Goal: Task Accomplishment & Management: Complete application form

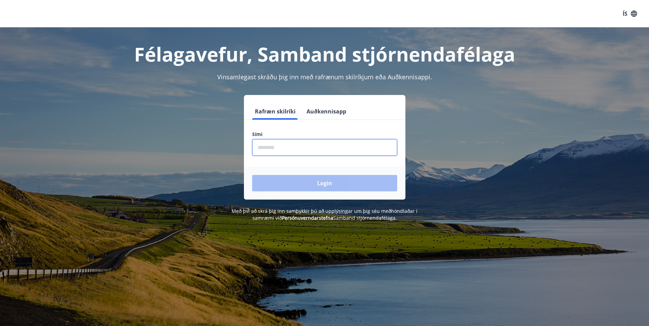
click at [282, 146] on input "phone" at bounding box center [324, 147] width 145 height 17
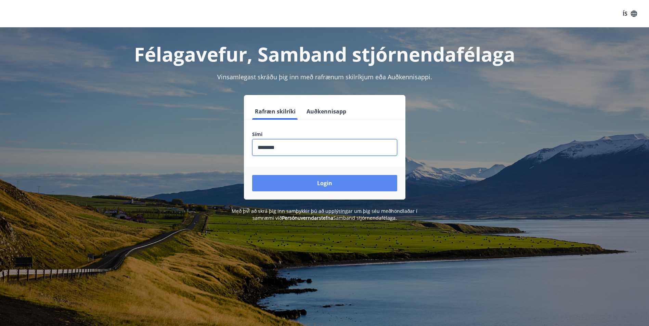
type input "********"
click at [329, 183] on button "Login" at bounding box center [324, 183] width 145 height 16
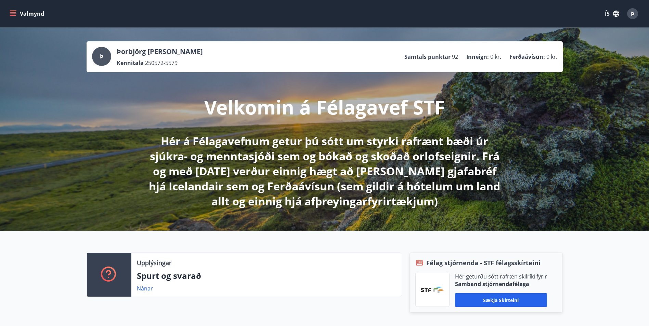
click at [13, 15] on icon "menu" at bounding box center [13, 13] width 7 height 7
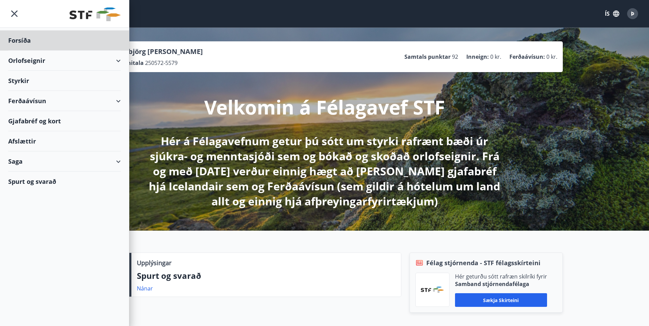
click at [29, 51] on div "Styrkir" at bounding box center [64, 40] width 113 height 20
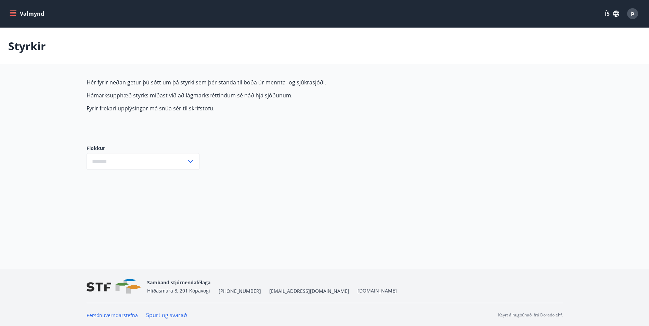
type input "***"
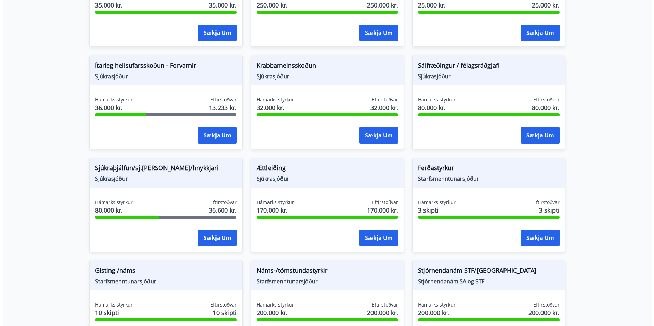
scroll to position [527, 0]
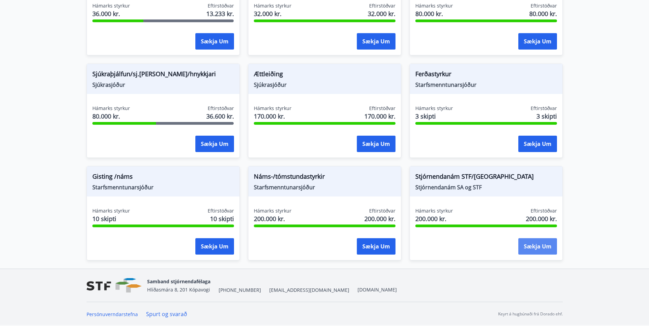
click at [537, 245] on button "Sækja um" at bounding box center [537, 246] width 39 height 16
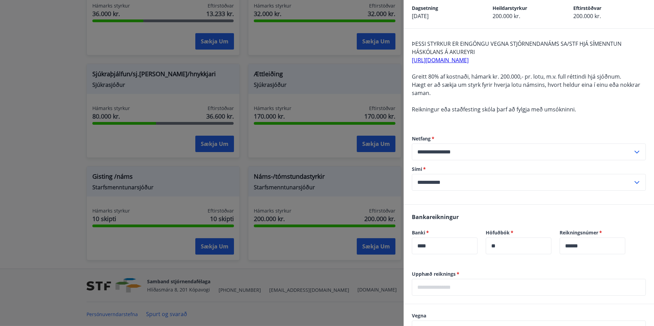
scroll to position [0, 0]
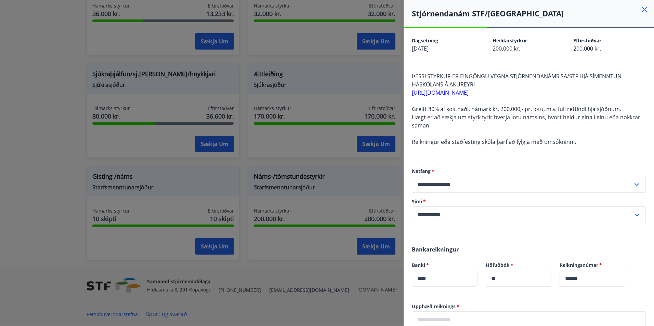
click at [640, 10] on icon at bounding box center [644, 9] width 8 height 8
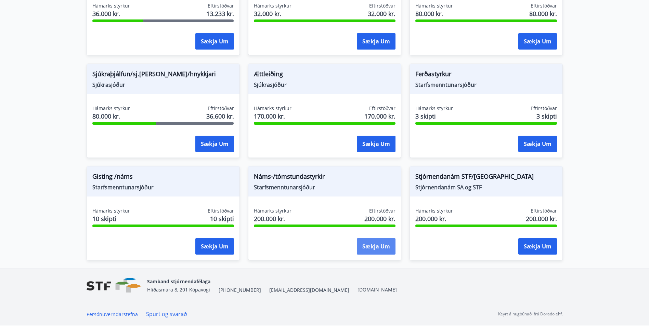
click at [382, 251] on button "Sækja um" at bounding box center [376, 246] width 39 height 16
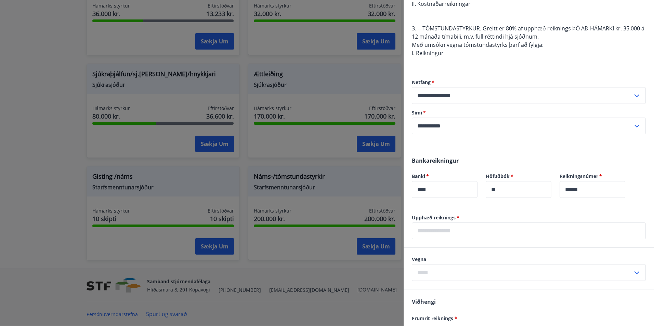
scroll to position [239, 0]
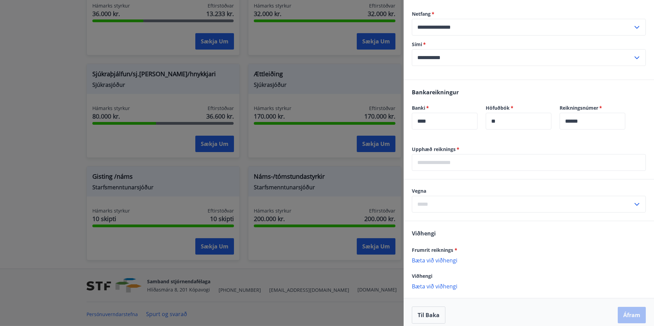
click at [447, 161] on input "text" at bounding box center [529, 162] width 234 height 17
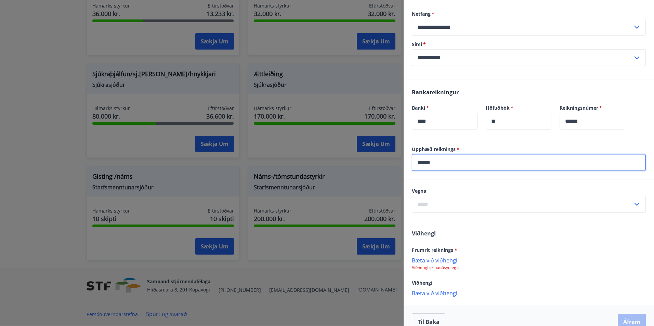
type input "******"
click at [462, 202] on input "text" at bounding box center [522, 204] width 221 height 17
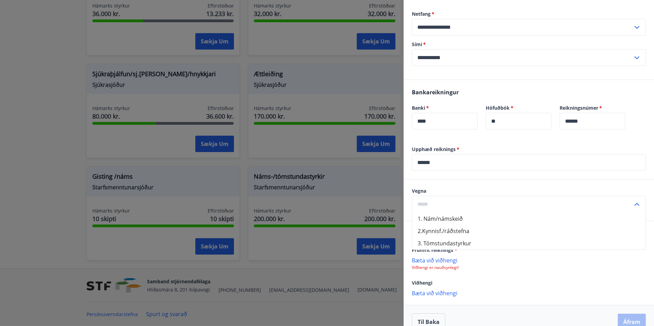
scroll to position [252, 0]
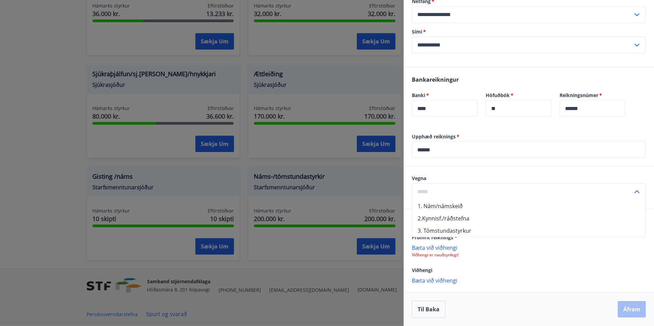
click at [449, 204] on li "1. Nám/námskeið" at bounding box center [528, 206] width 233 height 12
type input "**********"
click at [436, 246] on p "Bæta við viðhengi" at bounding box center [529, 247] width 234 height 7
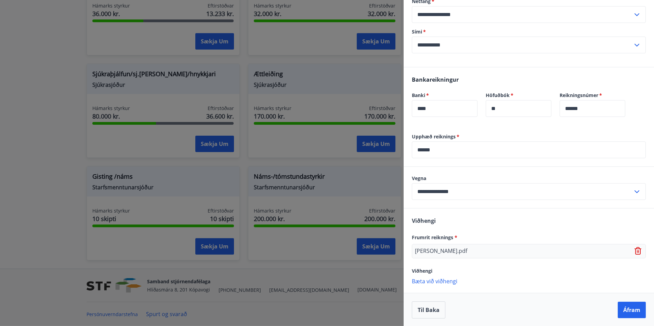
scroll to position [253, 0]
click at [633, 312] on button "Áfram" at bounding box center [632, 309] width 28 height 16
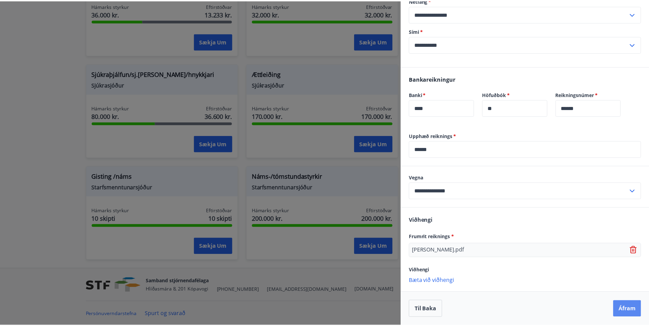
scroll to position [0, 0]
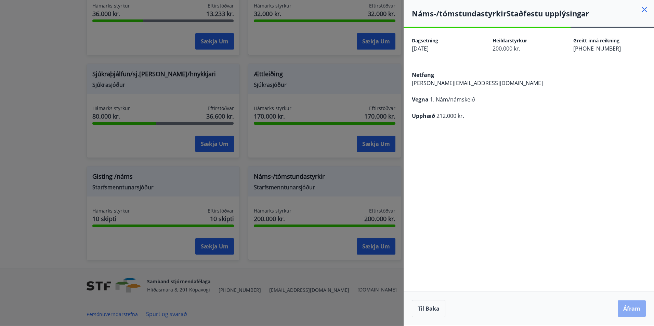
click at [633, 309] on button "Áfram" at bounding box center [632, 309] width 28 height 16
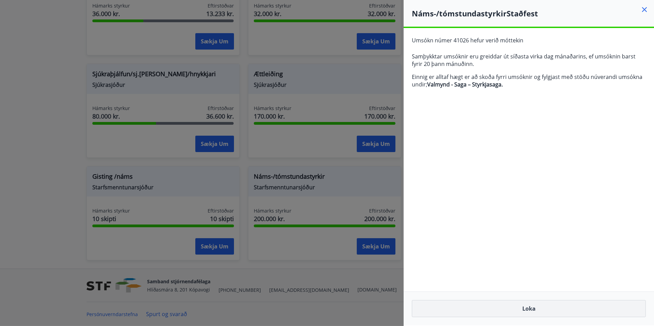
click at [531, 308] on button "Loka" at bounding box center [529, 308] width 234 height 17
